Goal: Information Seeking & Learning: Check status

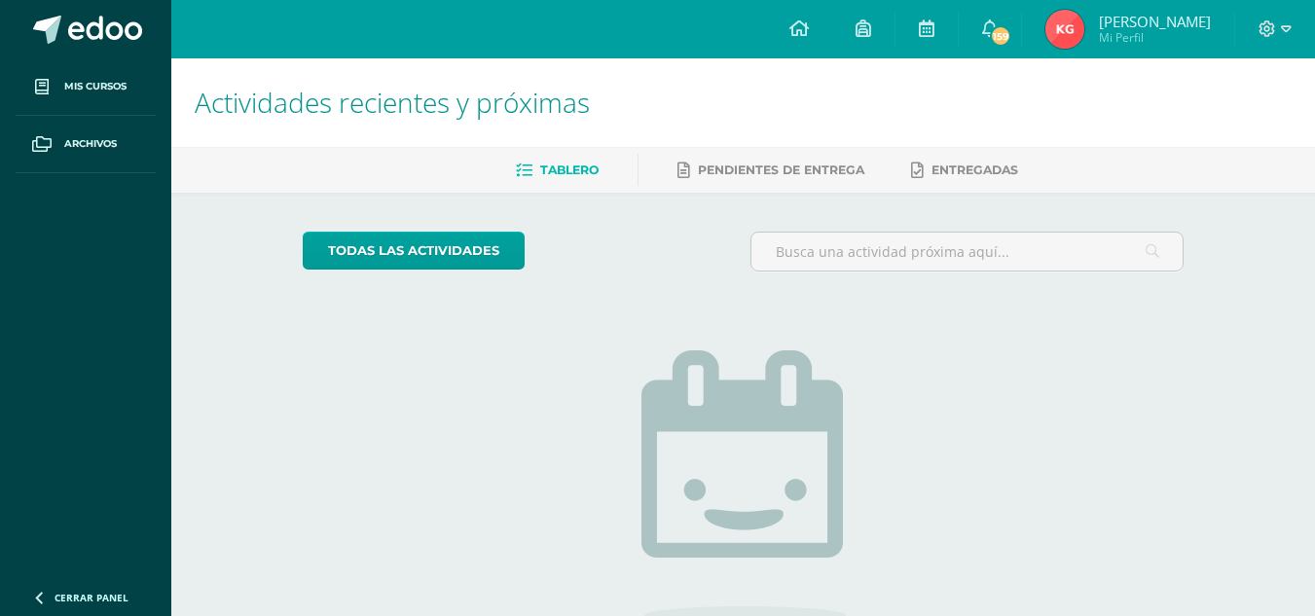
click at [1077, 44] on span "[PERSON_NAME] Mi Perfil" at bounding box center [1128, 29] width 173 height 39
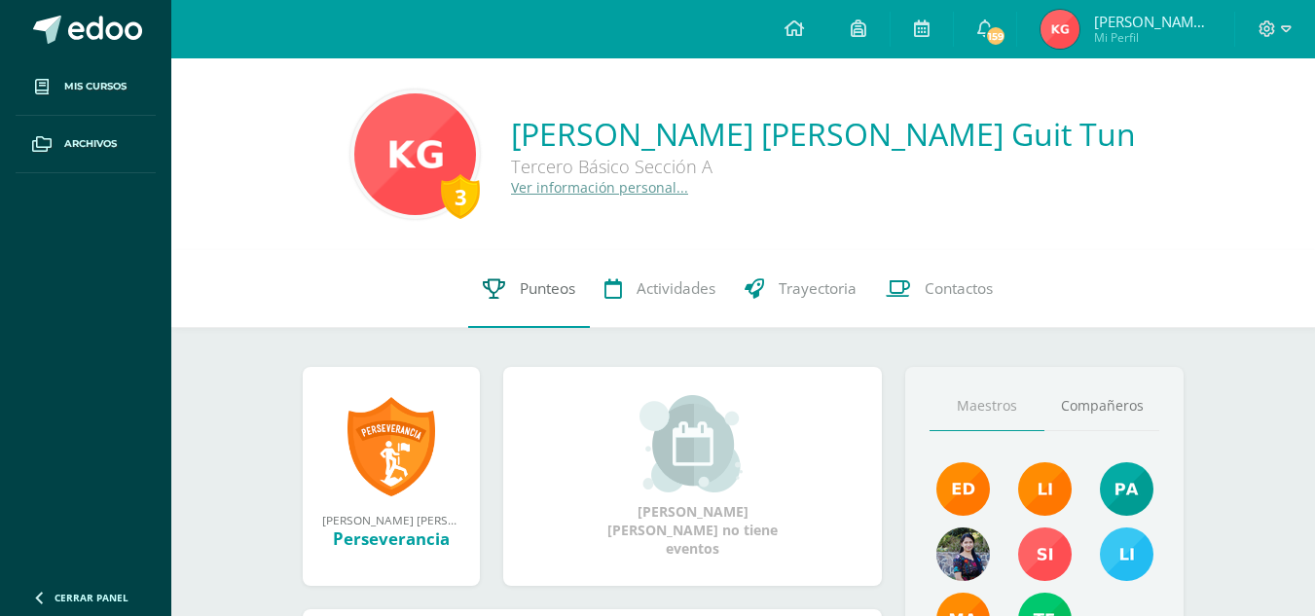
click at [571, 290] on span "Punteos" at bounding box center [547, 288] width 55 height 20
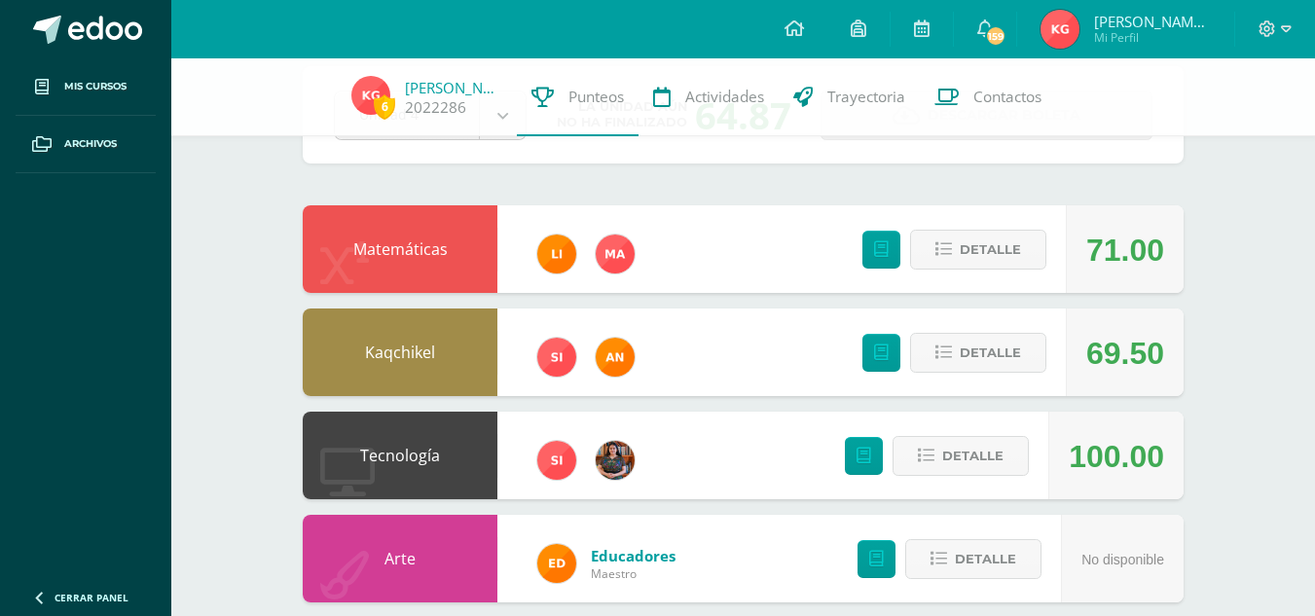
scroll to position [100, 0]
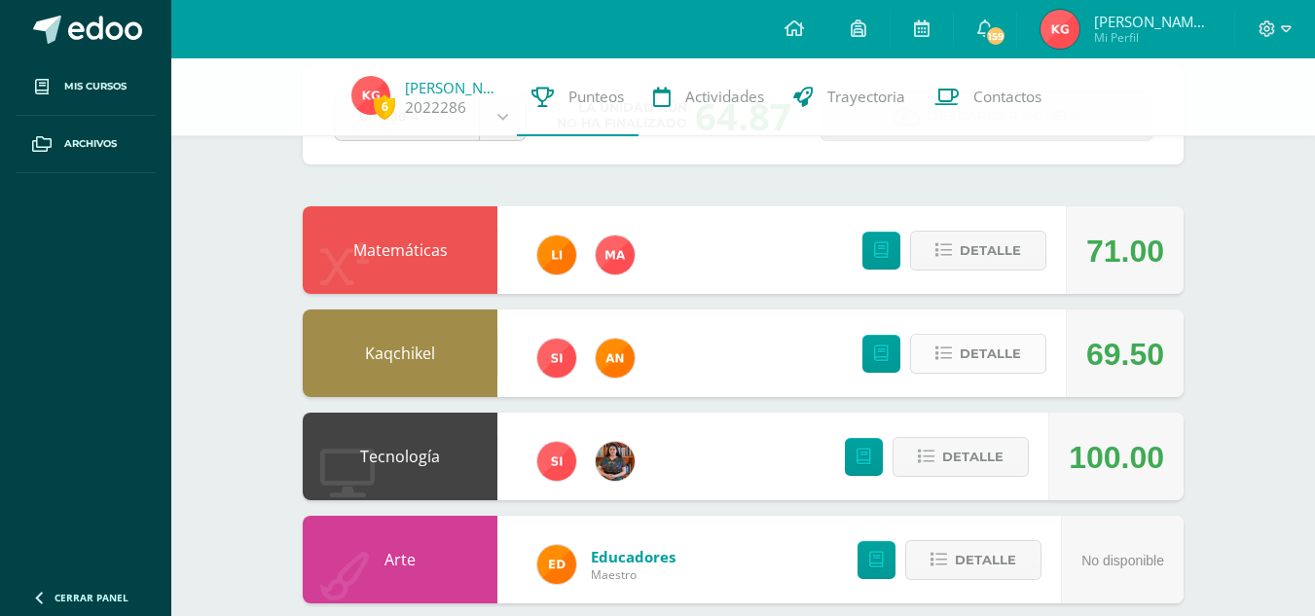
click at [966, 346] on span "Detalle" at bounding box center [990, 354] width 61 height 36
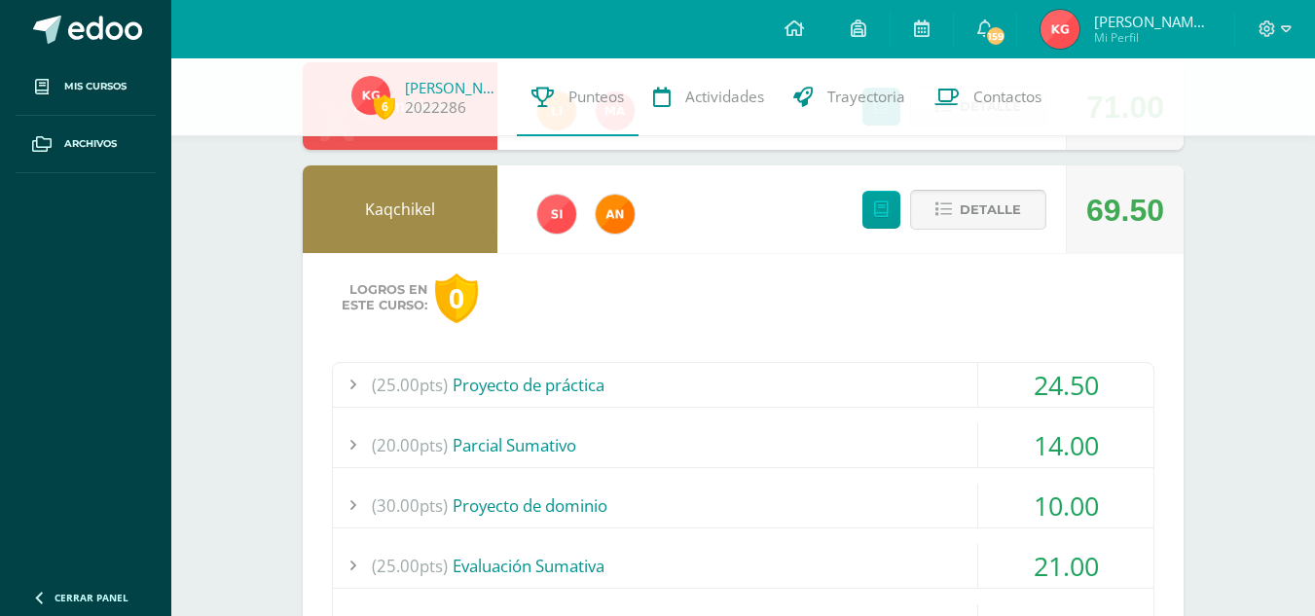
scroll to position [297, 0]
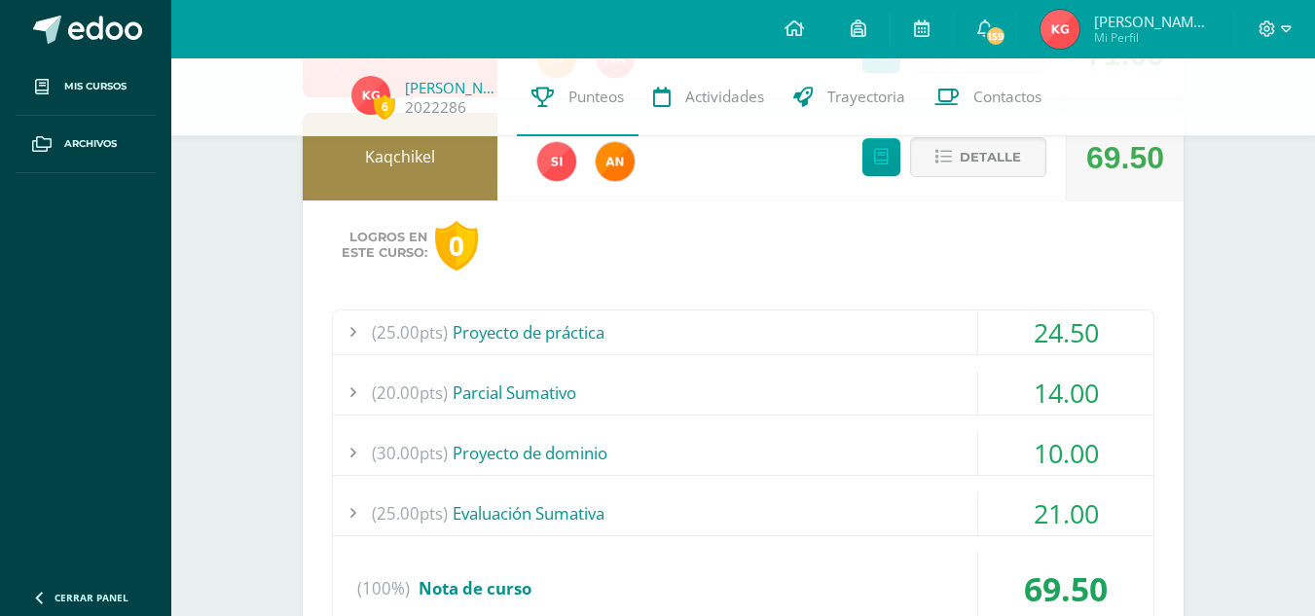
click at [1082, 373] on div "14.00" at bounding box center [1065, 393] width 175 height 44
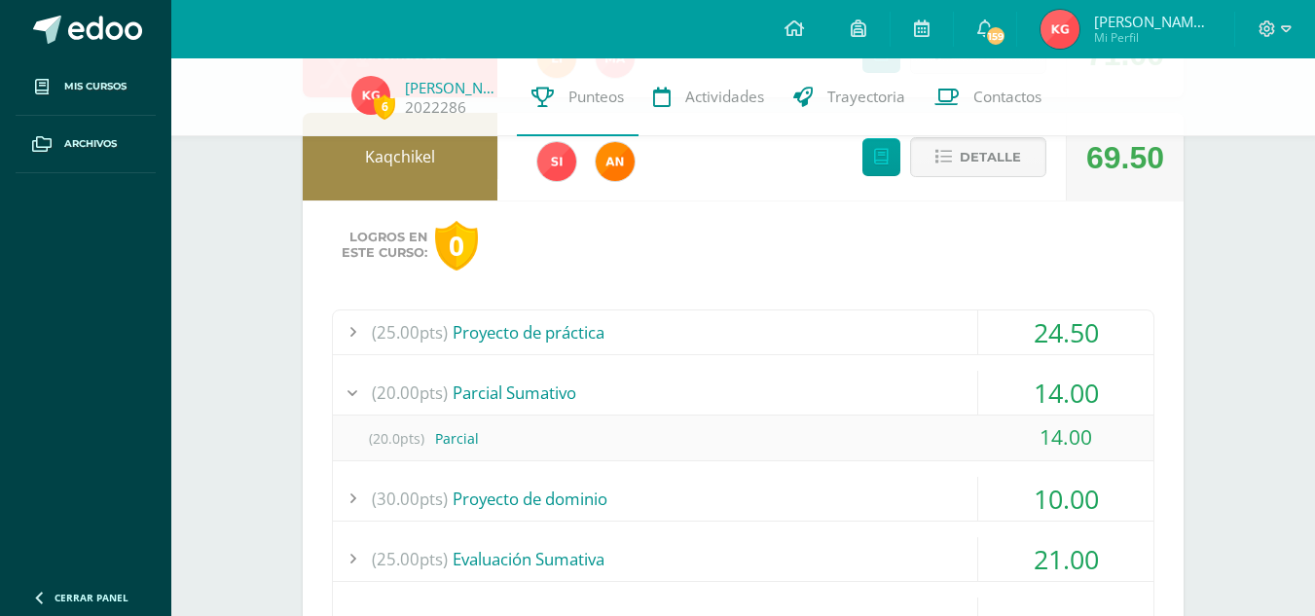
click at [1082, 373] on div "14.00" at bounding box center [1065, 393] width 175 height 44
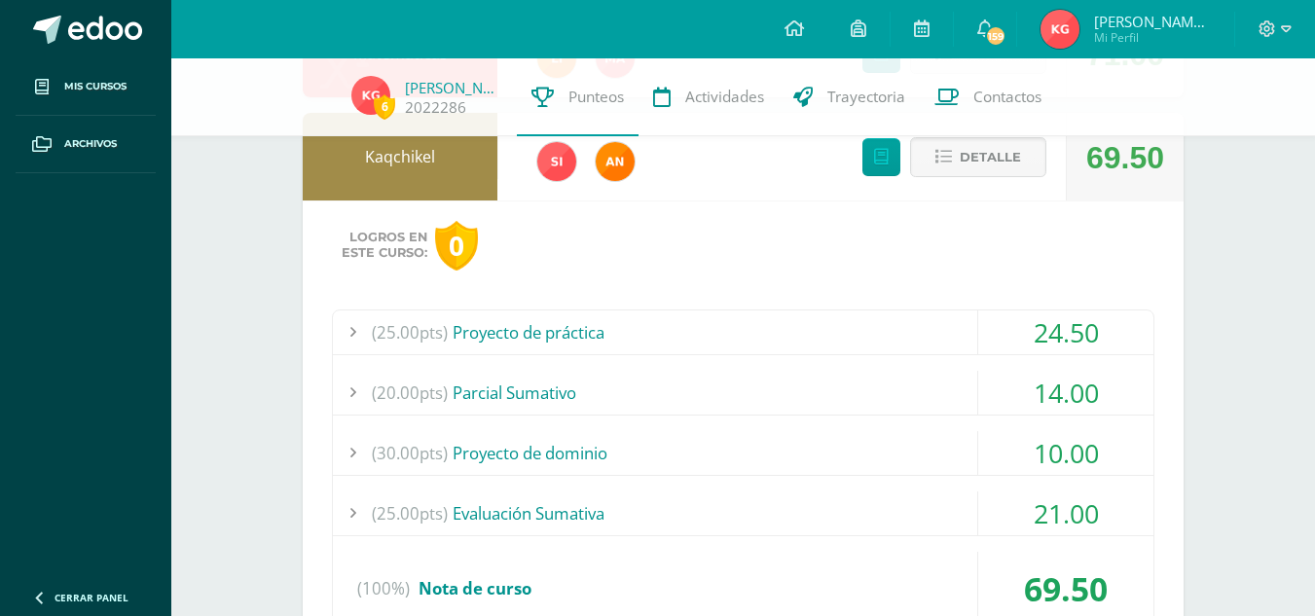
click at [1083, 328] on div "24.50" at bounding box center [1065, 333] width 175 height 44
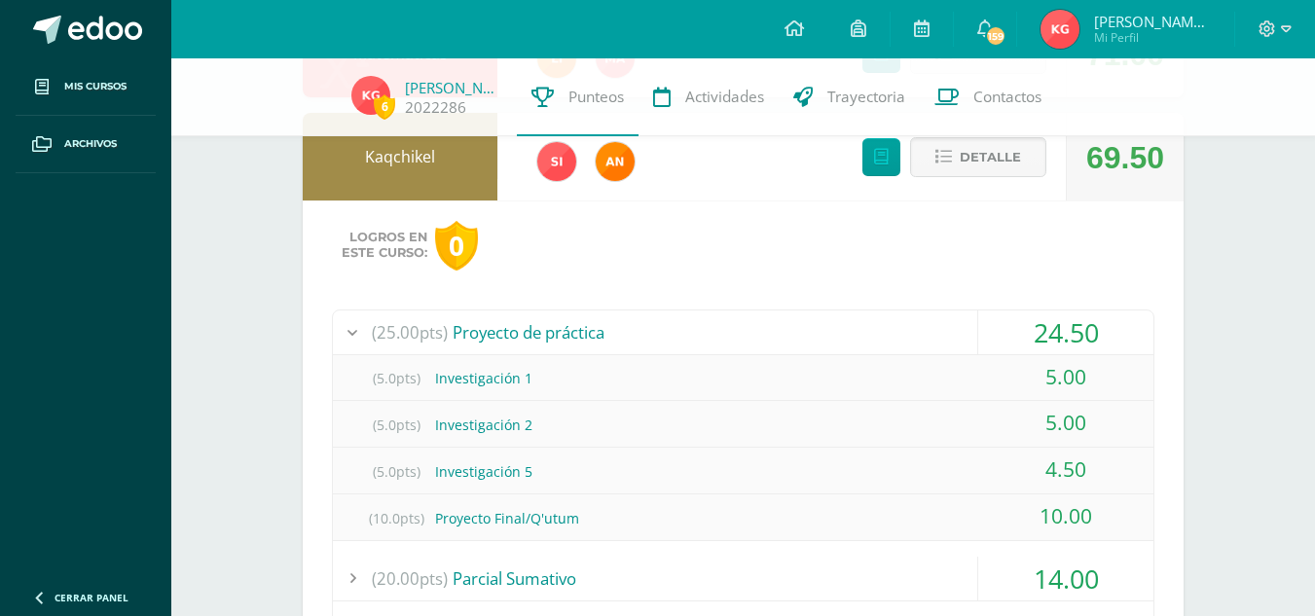
click at [1083, 328] on div "24.50" at bounding box center [1065, 333] width 175 height 44
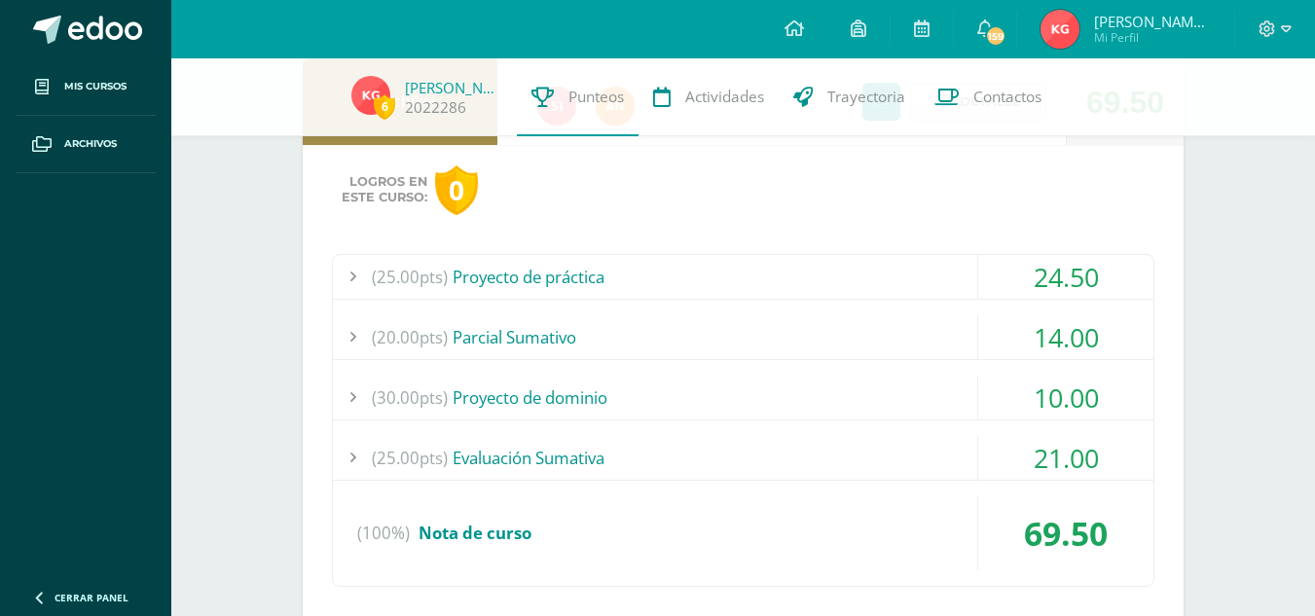
scroll to position [353, 0]
click at [1083, 328] on div "14.00" at bounding box center [1065, 336] width 175 height 44
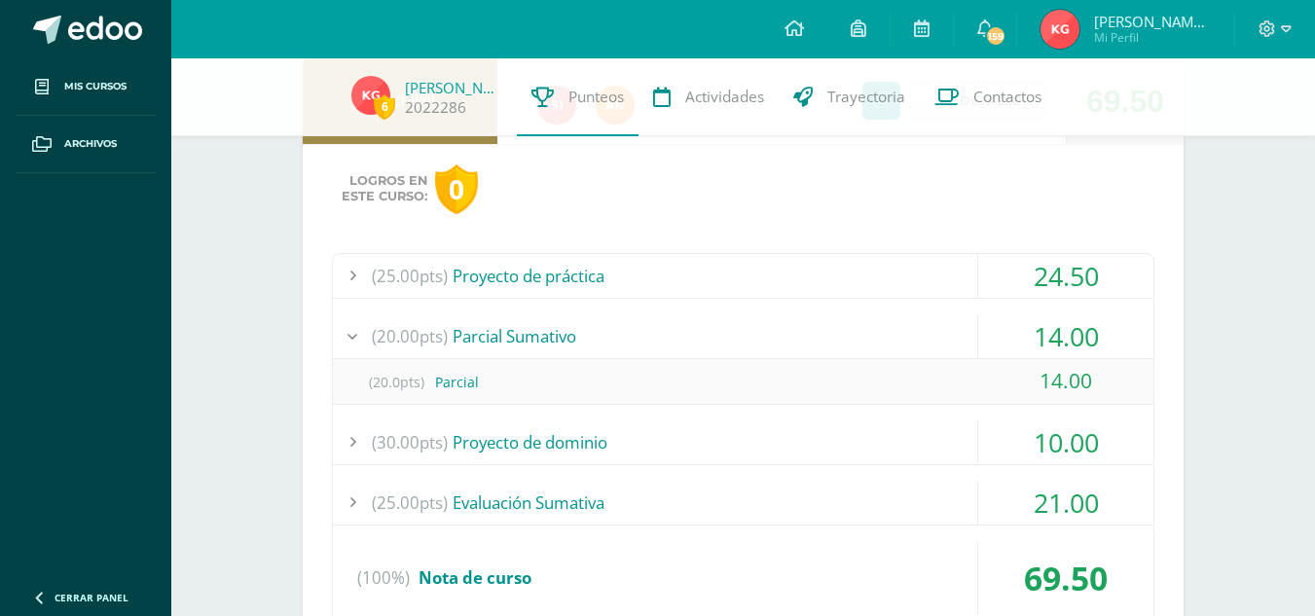
click at [1083, 337] on div "14.00" at bounding box center [1065, 336] width 175 height 44
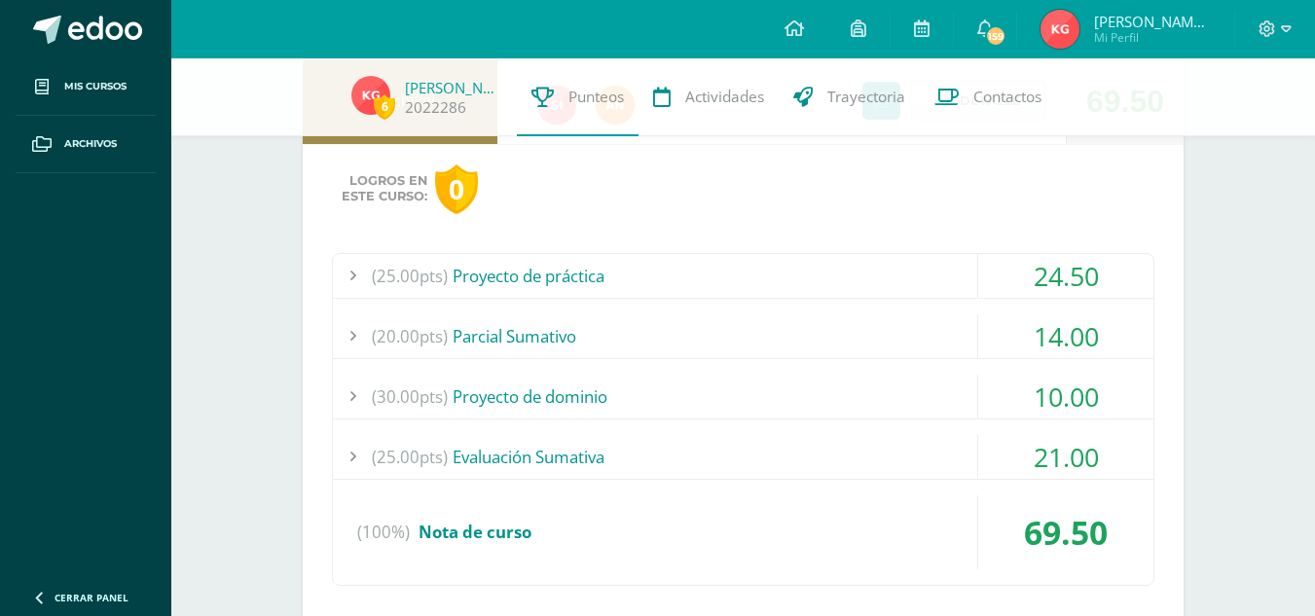
click at [1098, 400] on div "10.00" at bounding box center [1065, 397] width 175 height 44
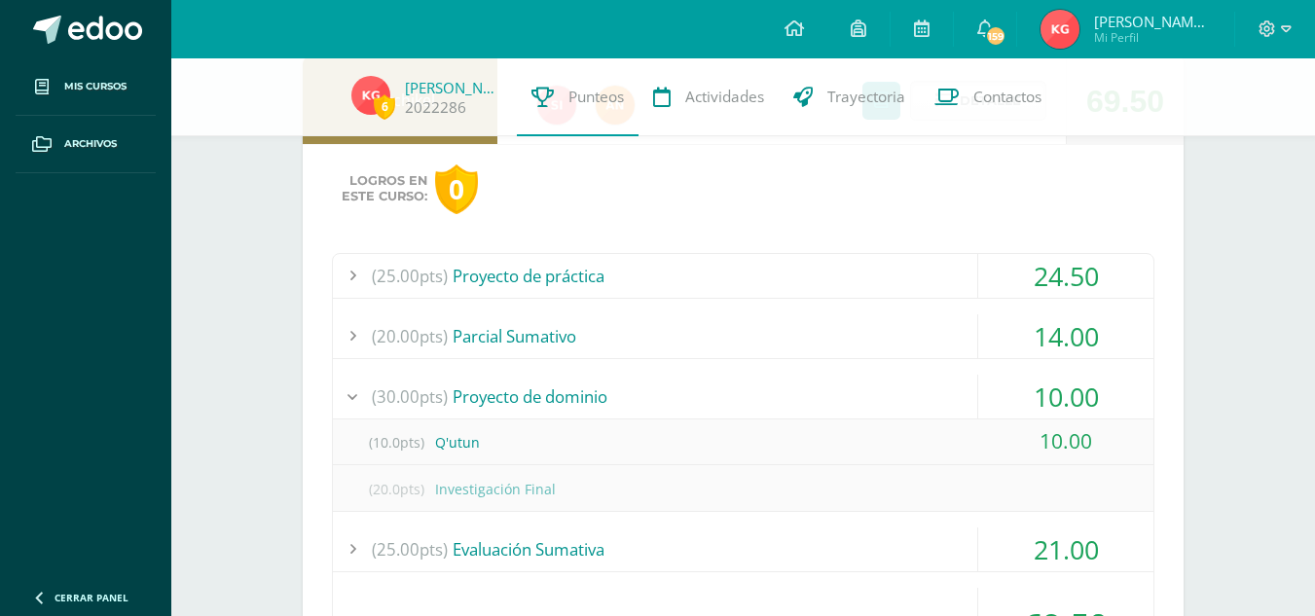
click at [1098, 400] on div "10.00" at bounding box center [1065, 397] width 175 height 44
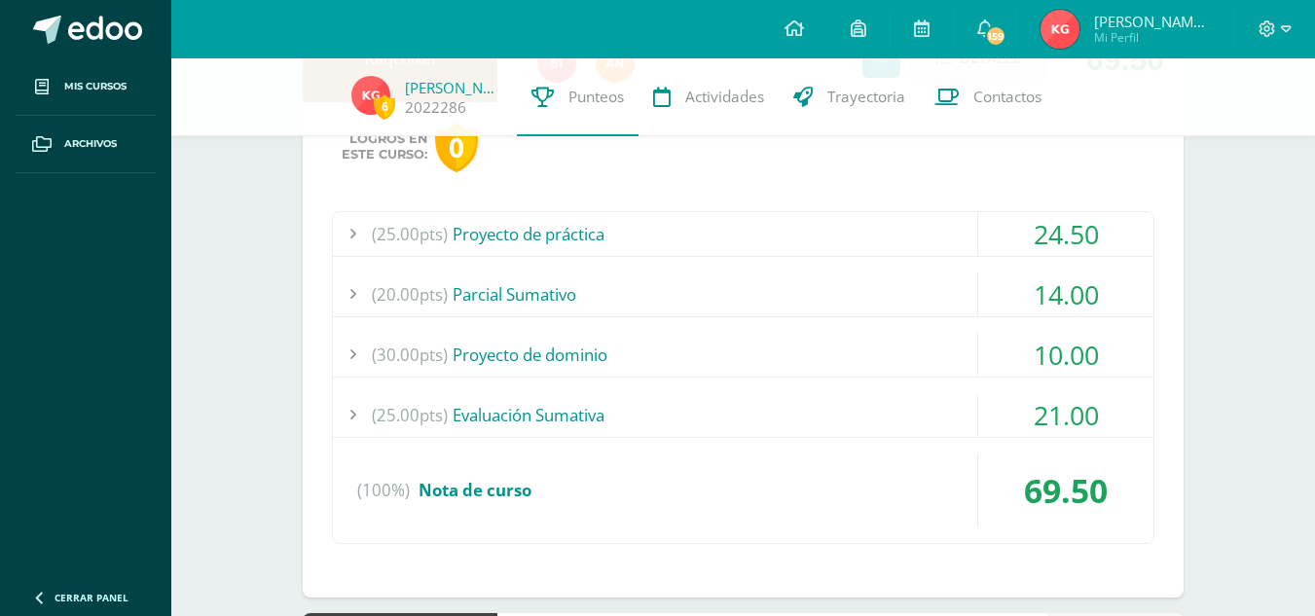
scroll to position [397, 0]
click at [1098, 400] on div "21.00" at bounding box center [1065, 413] width 175 height 44
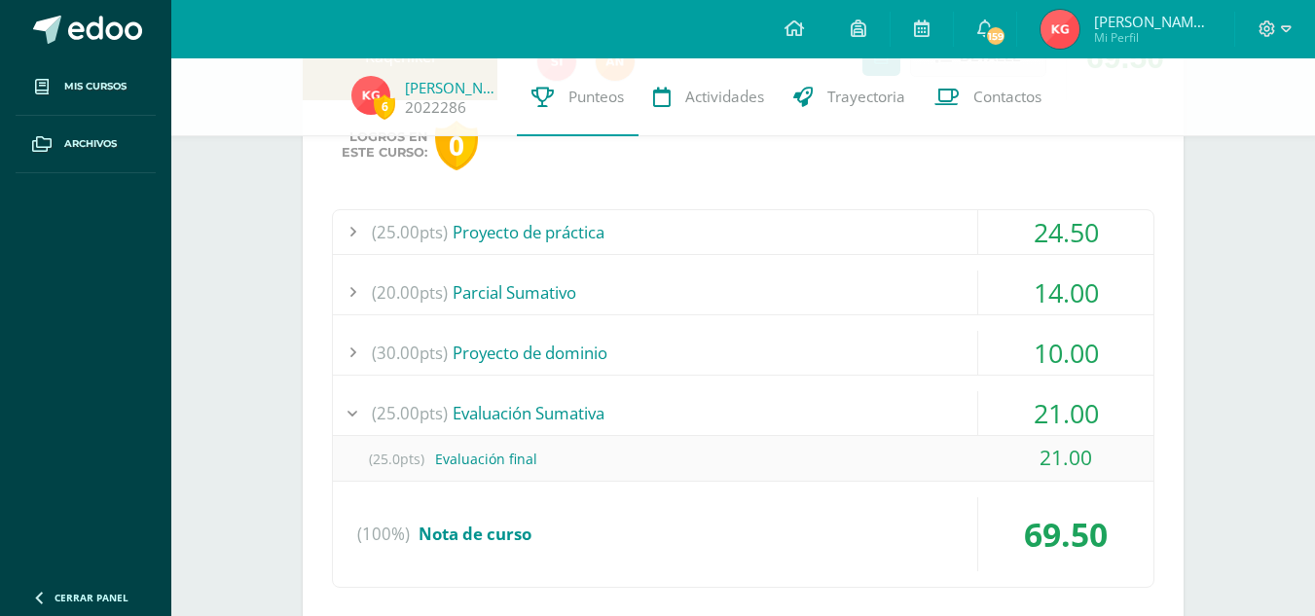
click at [1071, 416] on div "21.00" at bounding box center [1065, 413] width 175 height 44
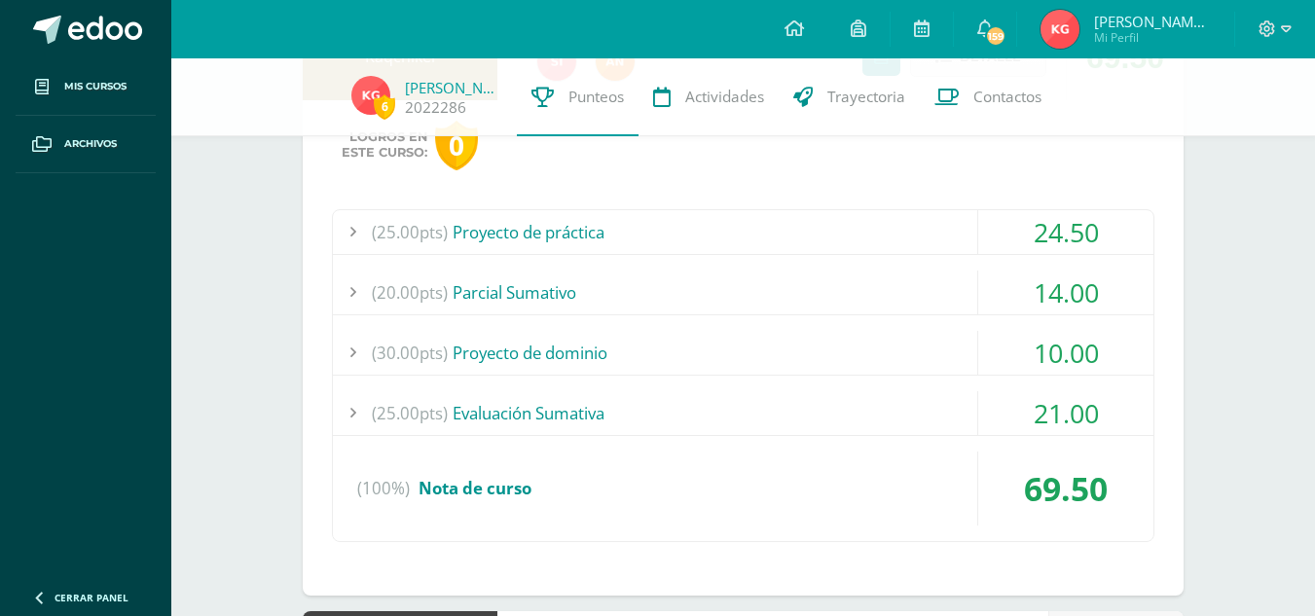
click at [1099, 359] on div "10.00" at bounding box center [1065, 353] width 175 height 44
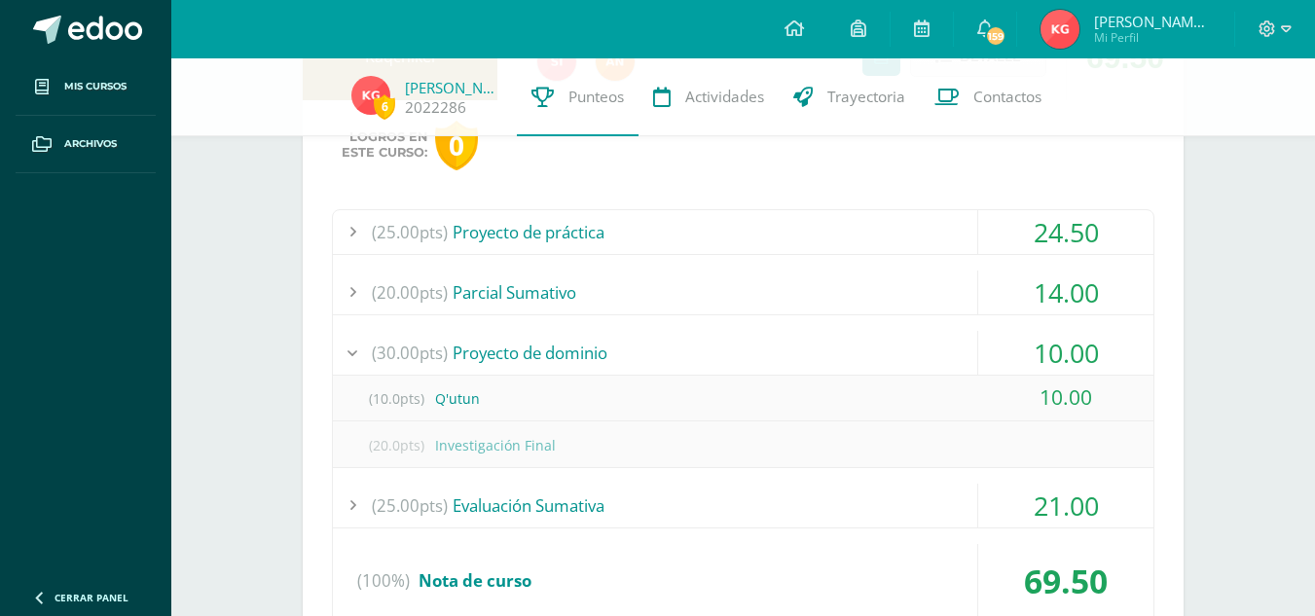
click at [1099, 359] on div "10.00" at bounding box center [1065, 353] width 175 height 44
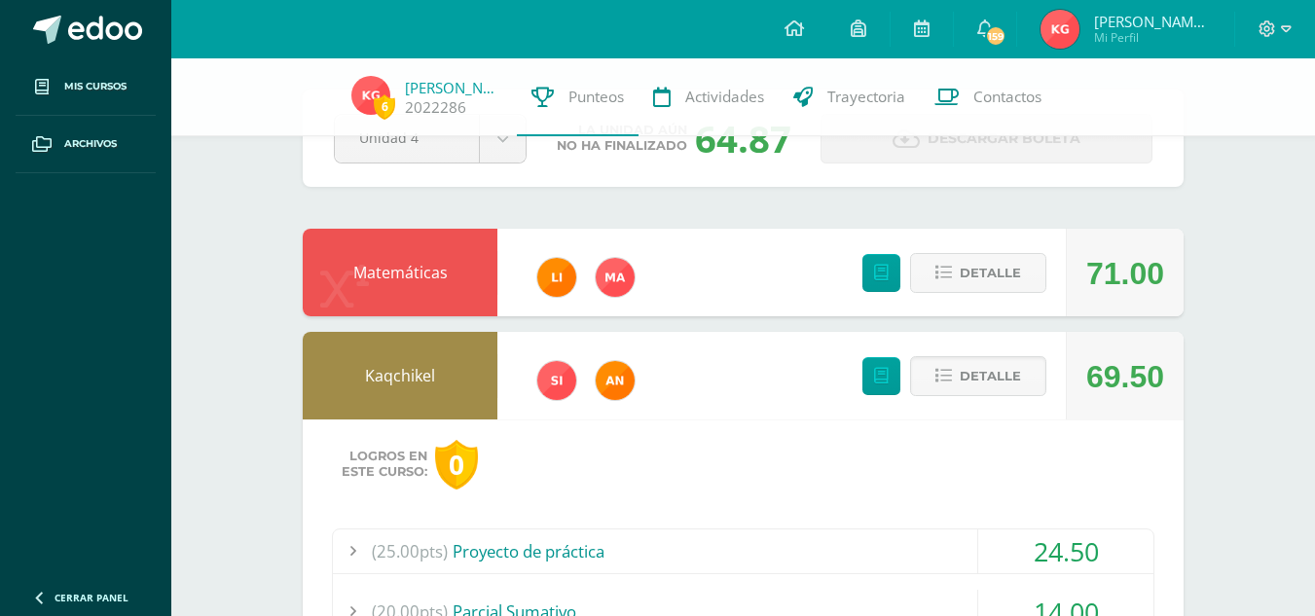
scroll to position [0, 0]
